Goal: Information Seeking & Learning: Learn about a topic

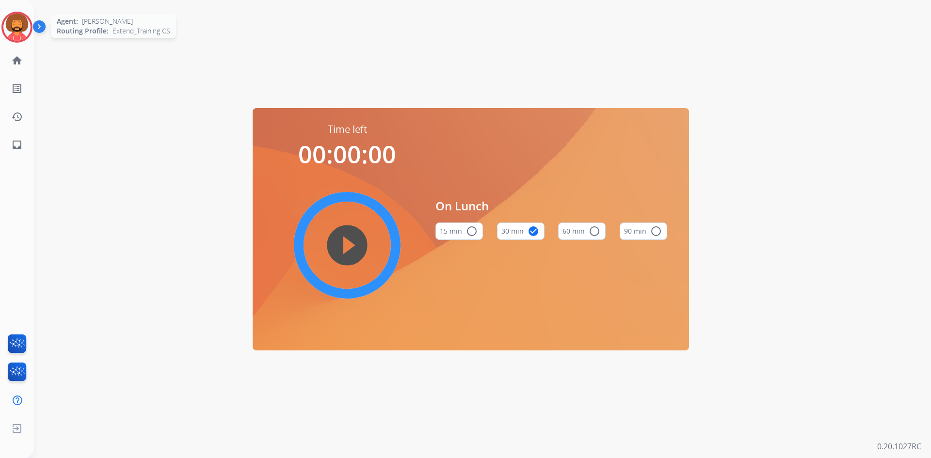
click at [10, 27] on img at bounding box center [16, 27] width 27 height 27
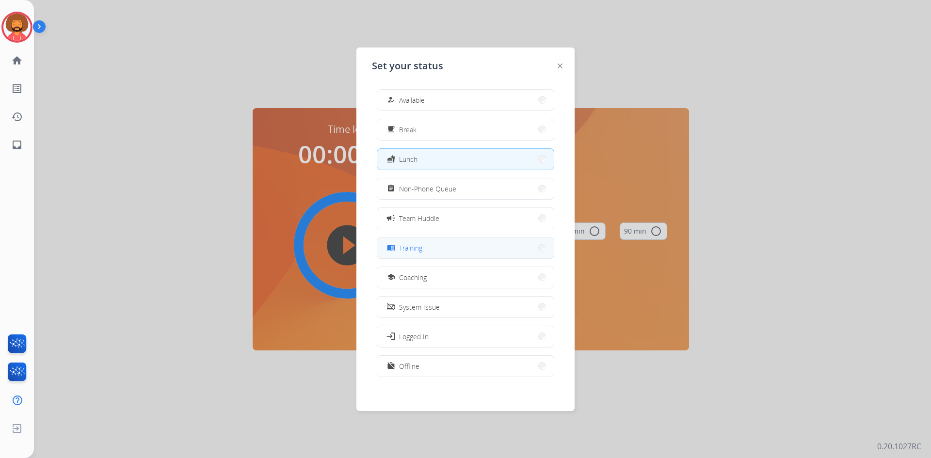
click at [427, 244] on button "menu_book Training" at bounding box center [465, 248] width 176 height 21
